Goal: Task Accomplishment & Management: Manage account settings

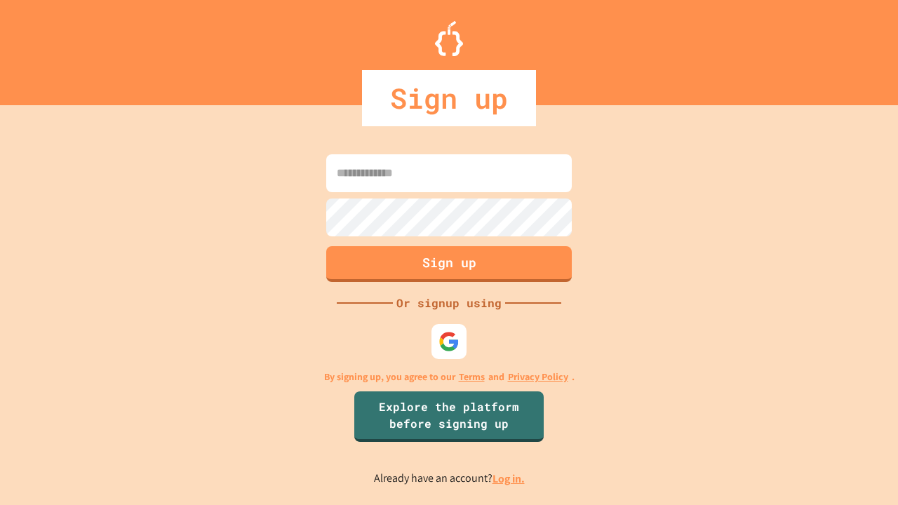
click at [509, 479] on link "Log in." at bounding box center [509, 479] width 32 height 15
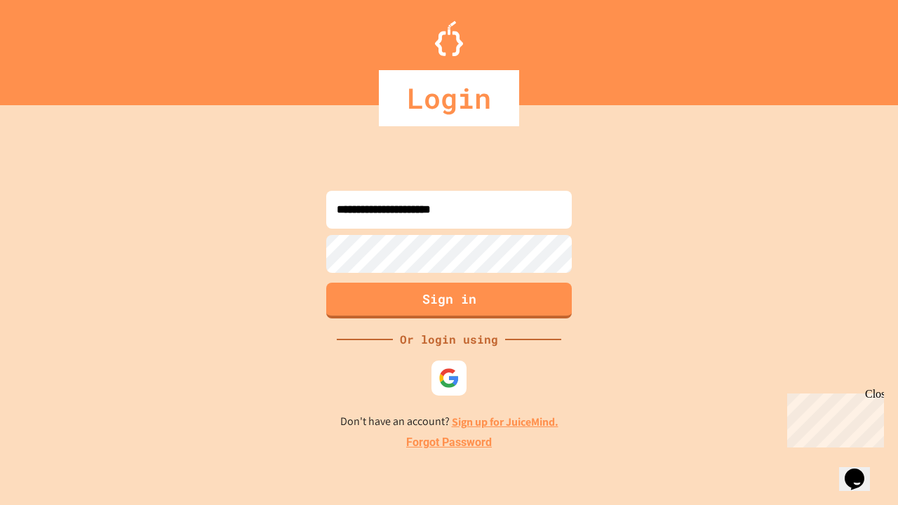
type input "**********"
